Goal: Task Accomplishment & Management: Manage account settings

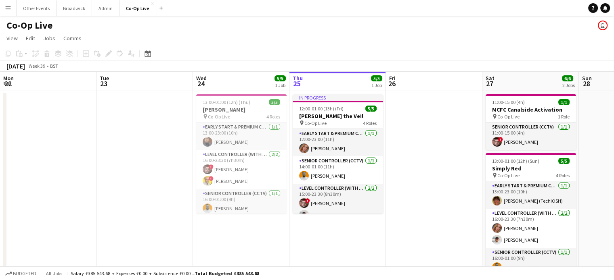
scroll to position [0, 193]
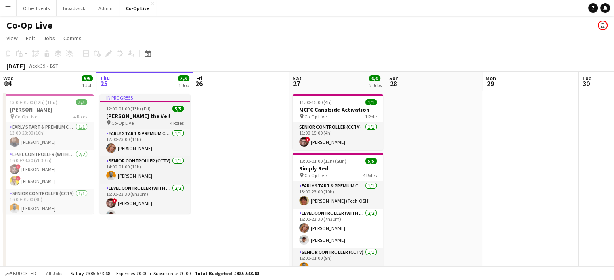
click at [150, 119] on h3 "[PERSON_NAME] the Veil" at bounding box center [145, 116] width 90 height 7
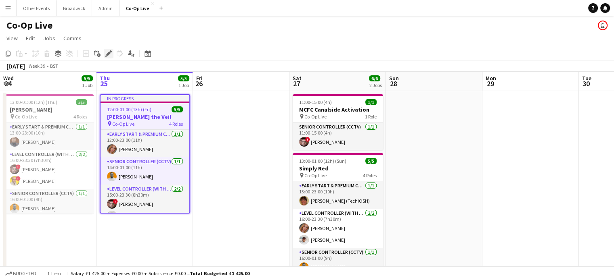
click at [106, 57] on div "Edit" at bounding box center [109, 54] width 10 height 10
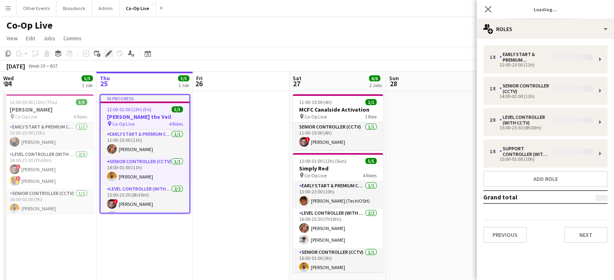
type input "**********"
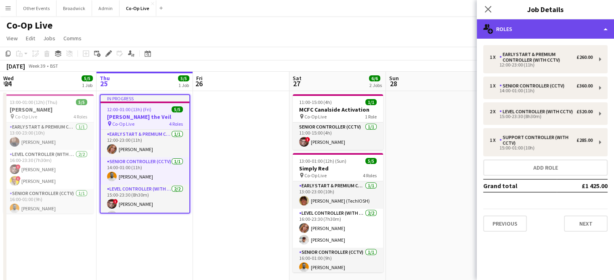
click at [580, 28] on div "multiple-users-add Roles" at bounding box center [544, 28] width 137 height 19
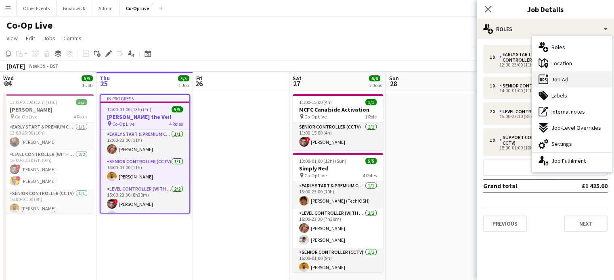
click at [570, 77] on div "ads-window Job Ad" at bounding box center [572, 79] width 80 height 16
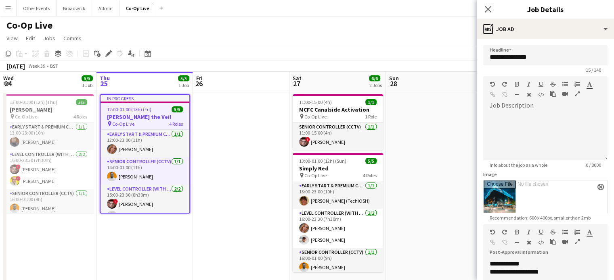
scroll to position [83, 0]
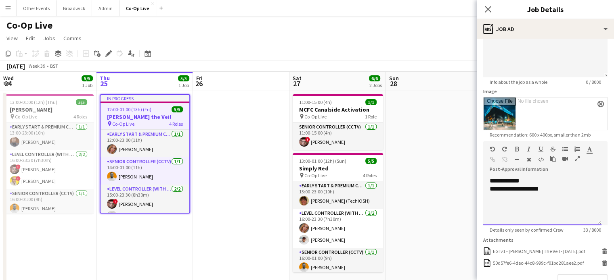
click at [555, 187] on div "**********" at bounding box center [541, 189] width 105 height 8
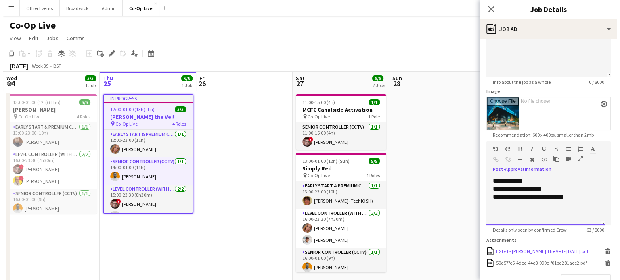
scroll to position [137, 0]
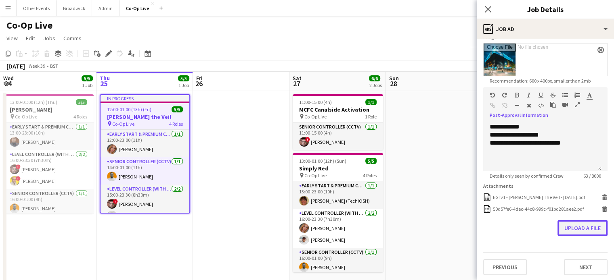
click at [585, 224] on button "Upload a file" at bounding box center [582, 228] width 50 height 16
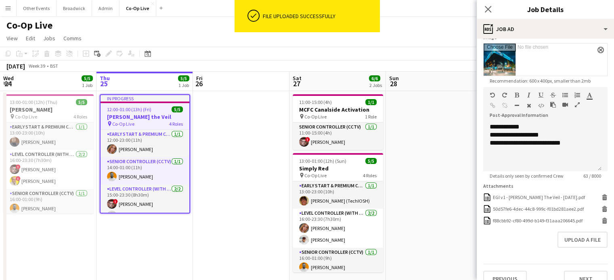
click at [432, 27] on div "Co-Op Live user" at bounding box center [307, 23] width 614 height 15
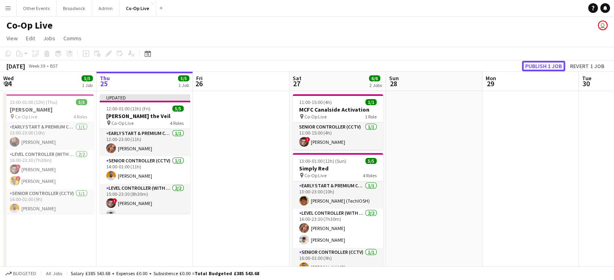
click at [549, 66] on button "Publish 1 job" at bounding box center [543, 66] width 43 height 10
click at [72, 11] on button "Broadwick Close" at bounding box center [73, 8] width 35 height 16
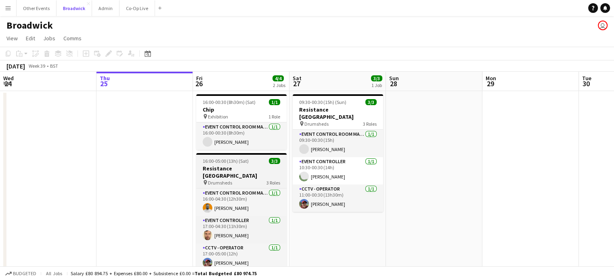
scroll to position [15, 0]
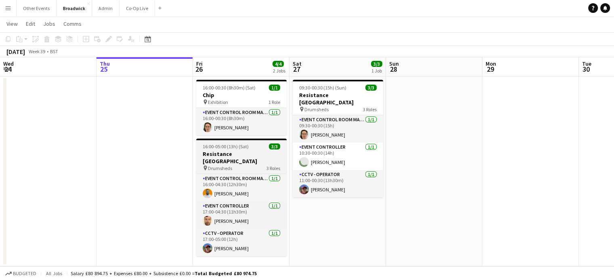
click at [241, 165] on div "pin Drumsheds 3 Roles" at bounding box center [241, 168] width 90 height 6
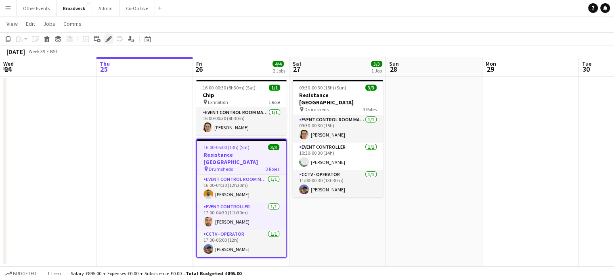
click at [110, 36] on icon "Edit" at bounding box center [108, 39] width 6 height 6
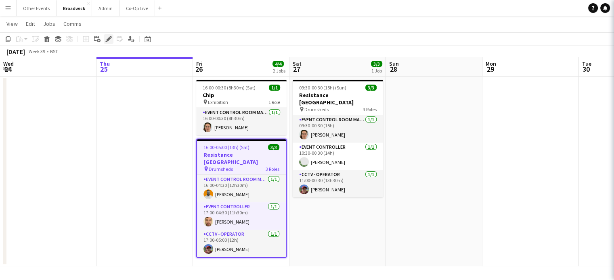
type input "**********"
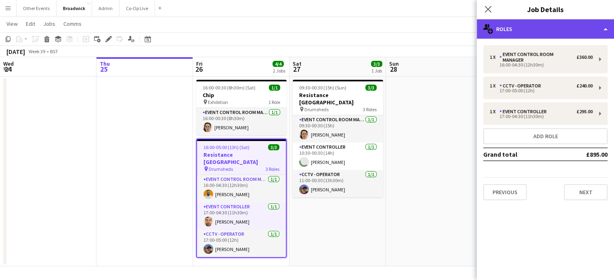
click at [541, 31] on div "multiple-users-add Roles" at bounding box center [544, 28] width 137 height 19
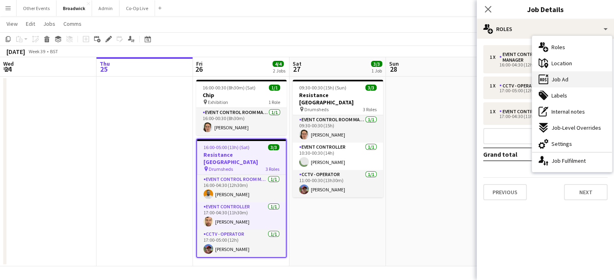
click at [571, 77] on div "ads-window Job Ad" at bounding box center [572, 79] width 80 height 16
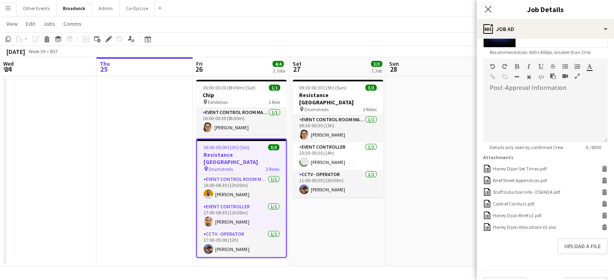
scroll to position [184, 0]
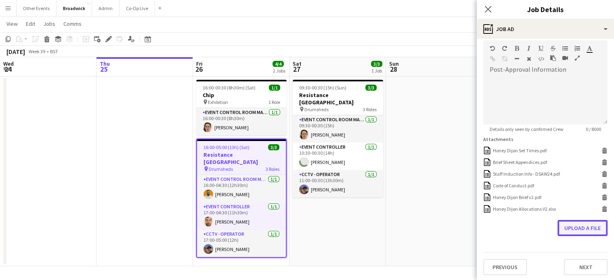
click at [573, 224] on button "Upload a file" at bounding box center [582, 228] width 50 height 16
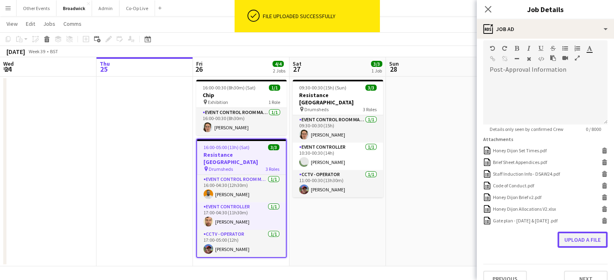
click at [577, 242] on button "Upload a file" at bounding box center [582, 240] width 50 height 16
click at [568, 252] on button "Upload a file" at bounding box center [582, 252] width 50 height 16
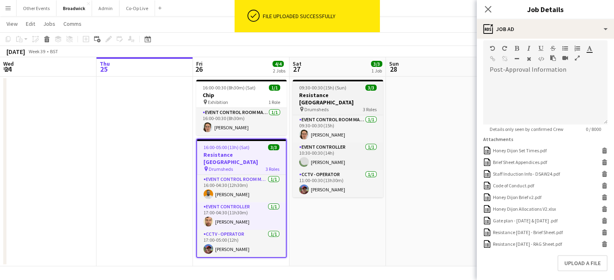
click at [329, 96] on h3 "Resistance [GEOGRAPHIC_DATA]" at bounding box center [337, 99] width 90 height 15
type input "**********"
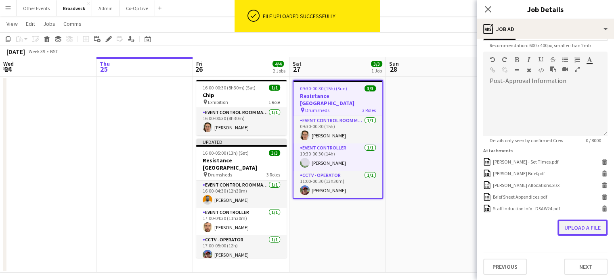
click at [562, 227] on button "Upload a file" at bounding box center [582, 228] width 50 height 16
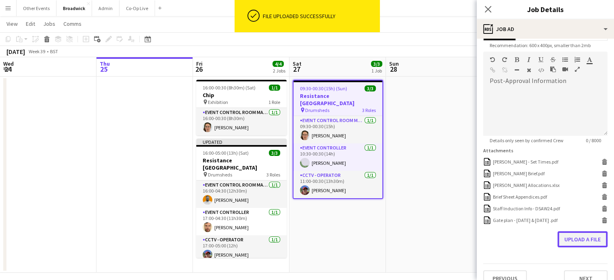
click at [573, 244] on button "Upload a file" at bounding box center [582, 240] width 50 height 16
click at [573, 256] on button "Upload a file" at bounding box center [582, 251] width 50 height 16
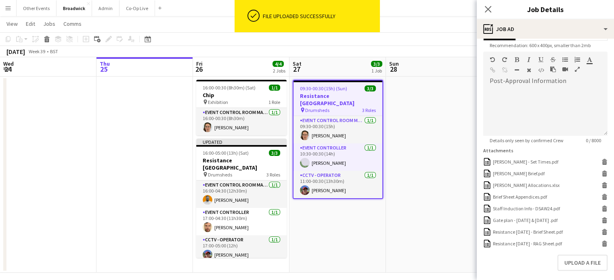
click at [416, 36] on app-toolbar "Copy Paste Paste Ctrl+V Paste with crew Ctrl+Shift+V Paste linked Job [GEOGRAPH…" at bounding box center [307, 39] width 614 height 14
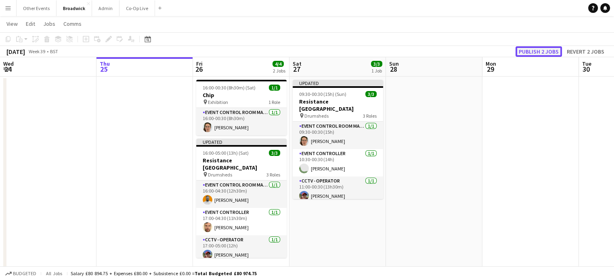
click at [539, 50] on button "Publish 2 jobs" at bounding box center [538, 51] width 46 height 10
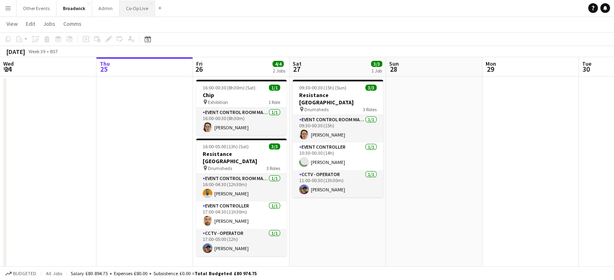
click at [141, 7] on button "Co-Op Live Close" at bounding box center [136, 8] width 35 height 16
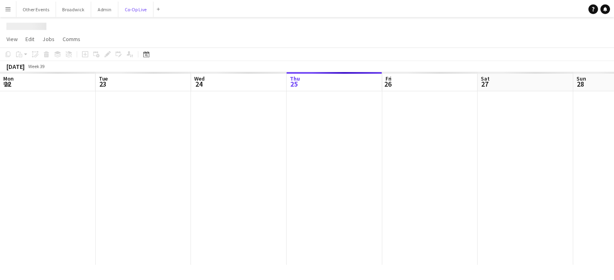
scroll to position [0, 193]
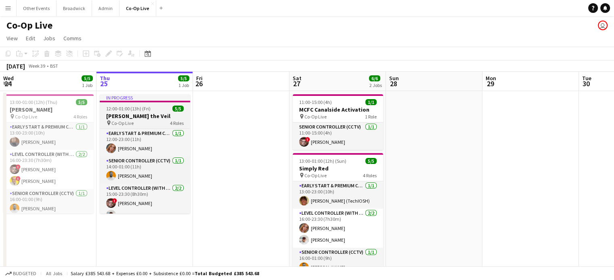
click at [133, 119] on h3 "[PERSON_NAME] the Veil" at bounding box center [145, 116] width 90 height 7
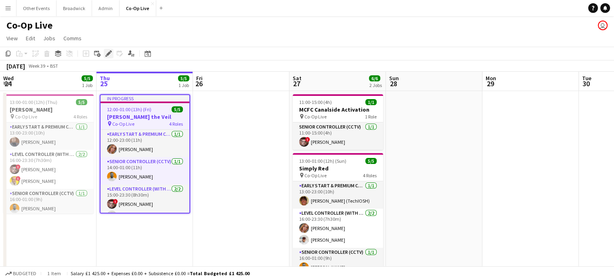
click at [106, 57] on div "Edit" at bounding box center [109, 54] width 10 height 10
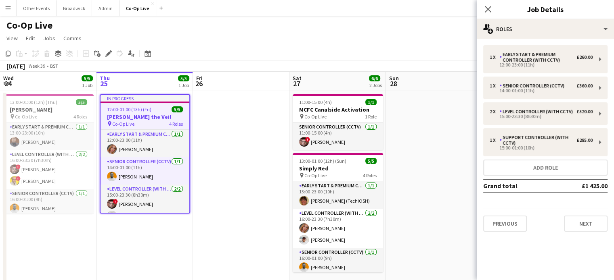
click at [561, 41] on div "1 x Early Start & Premium Controller (with CCTV) £260.00 12:00-23:00 (11h) 1 x …" at bounding box center [544, 139] width 137 height 200
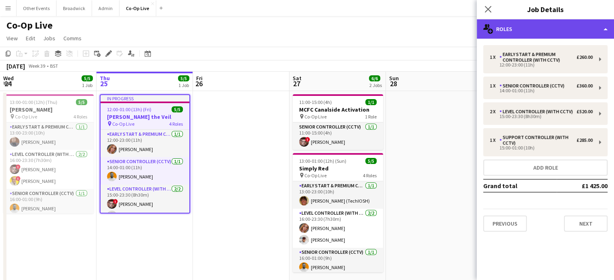
click at [560, 32] on div "multiple-users-add Roles" at bounding box center [544, 28] width 137 height 19
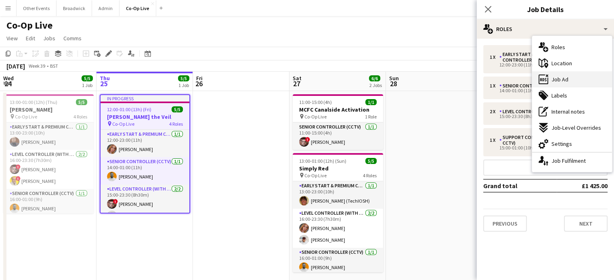
click at [565, 74] on div "ads-window Job Ad" at bounding box center [572, 79] width 80 height 16
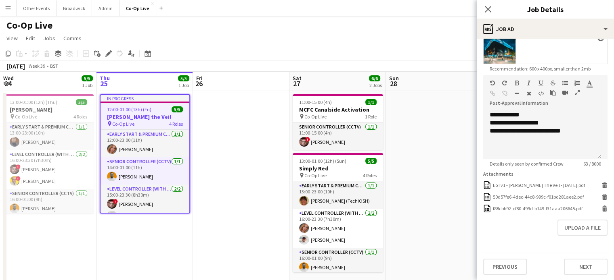
scroll to position [0, 0]
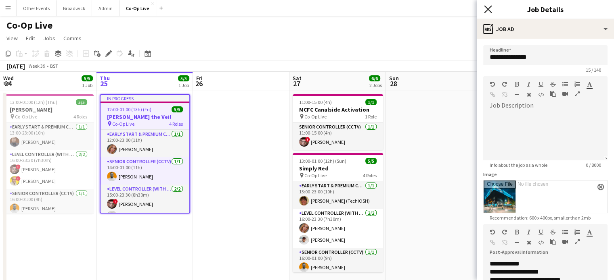
click at [489, 8] on icon "Close pop-in" at bounding box center [488, 9] width 8 height 8
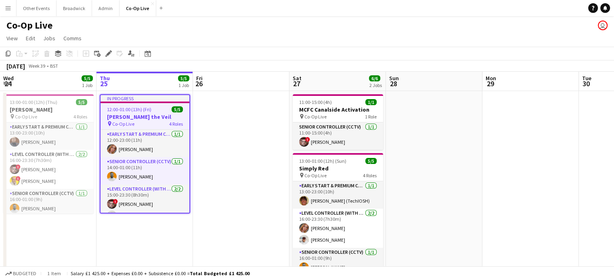
click at [360, 56] on app-toolbar "Copy Paste Paste Ctrl+V Paste with crew Ctrl+Shift+V Paste linked Job [GEOGRAPH…" at bounding box center [307, 54] width 614 height 14
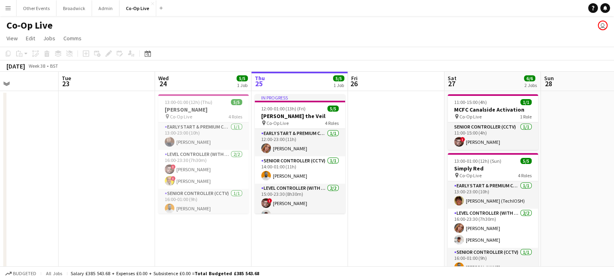
scroll to position [0, 231]
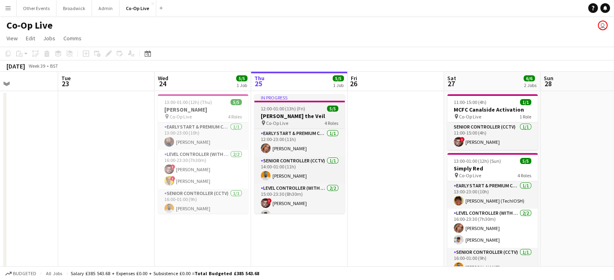
click at [281, 112] on app-job-card "In progress 12:00-01:00 (13h) (Fri) 5/5 [PERSON_NAME] the Veil pin Co-Op Live 4…" at bounding box center [299, 153] width 90 height 119
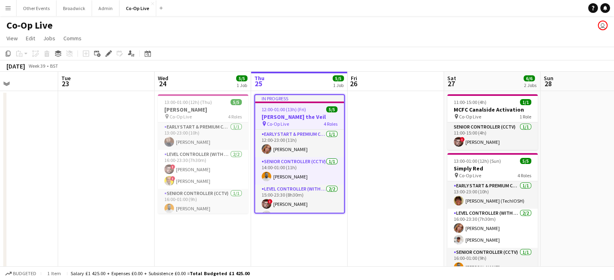
click at [278, 117] on h3 "[PERSON_NAME] the Veil" at bounding box center [299, 116] width 89 height 7
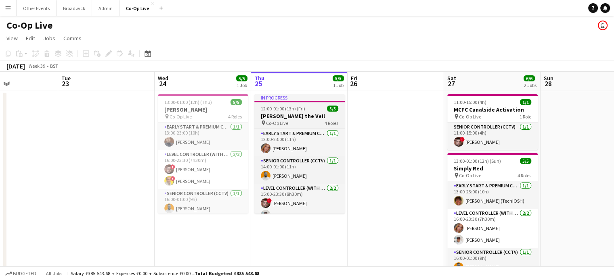
click at [285, 116] on h3 "[PERSON_NAME] the Veil" at bounding box center [299, 116] width 90 height 7
